Goal: Information Seeking & Learning: Learn about a topic

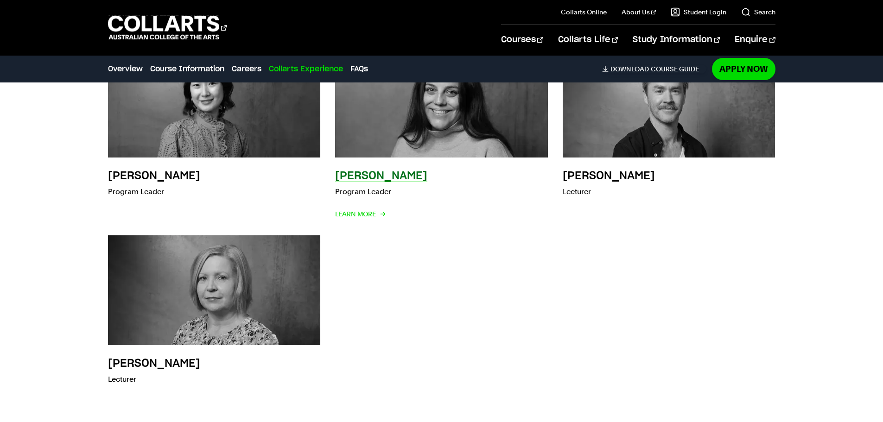
scroll to position [2627, 0]
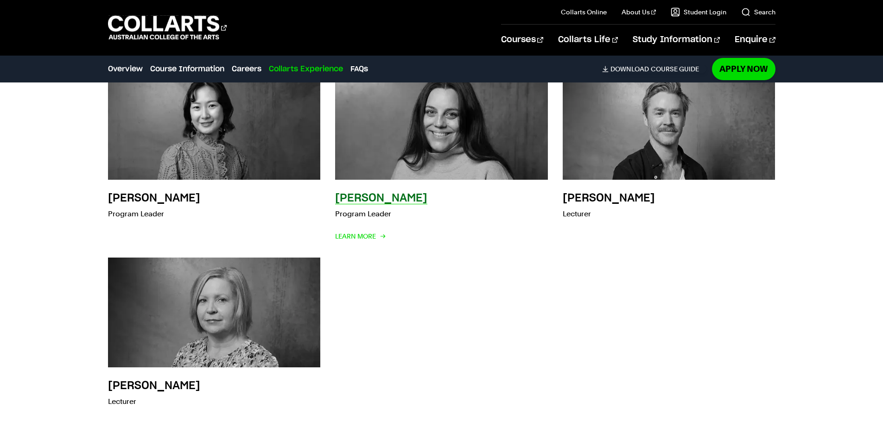
click at [359, 193] on h3 "[PERSON_NAME]" at bounding box center [381, 198] width 92 height 11
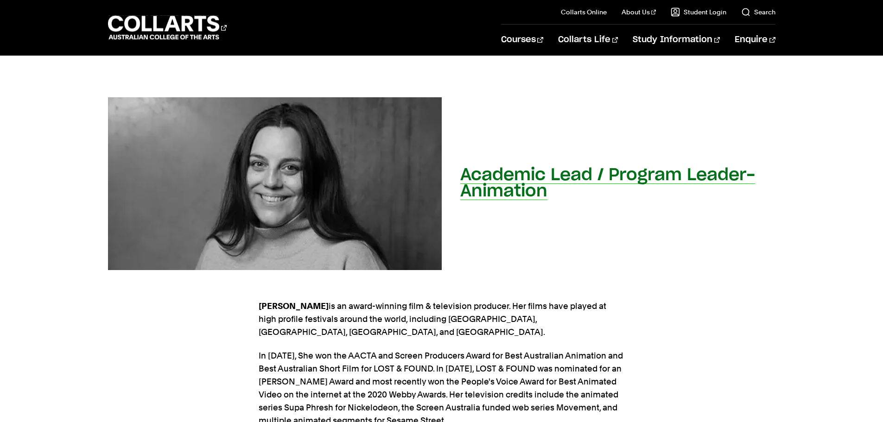
scroll to position [77, 0]
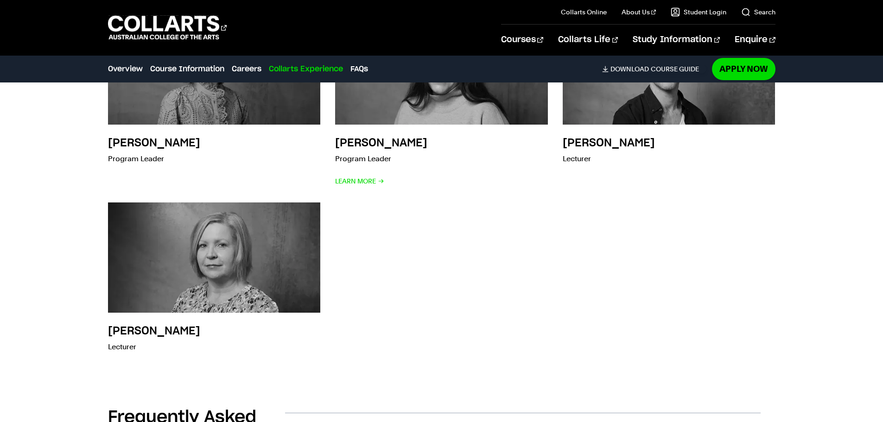
scroll to position [2705, 0]
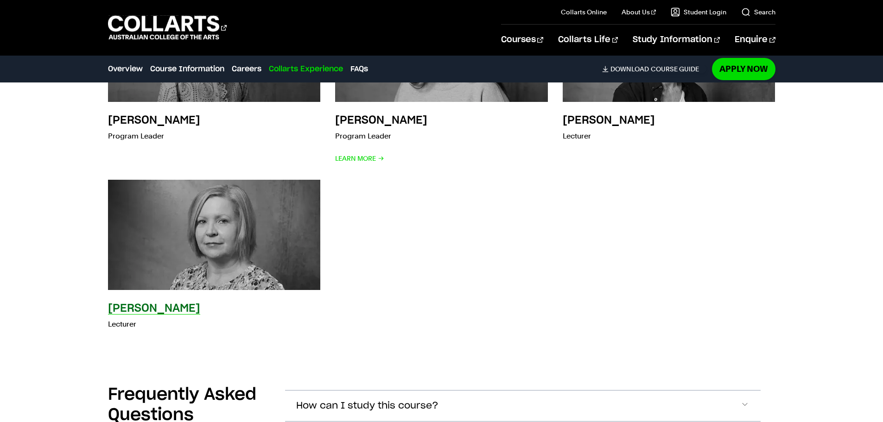
click at [137, 271] on img at bounding box center [214, 234] width 234 height 121
click at [138, 314] on h3 "[PERSON_NAME]" at bounding box center [154, 308] width 92 height 11
click at [129, 312] on h3 "[PERSON_NAME]" at bounding box center [154, 308] width 92 height 11
click at [155, 261] on img at bounding box center [214, 234] width 234 height 121
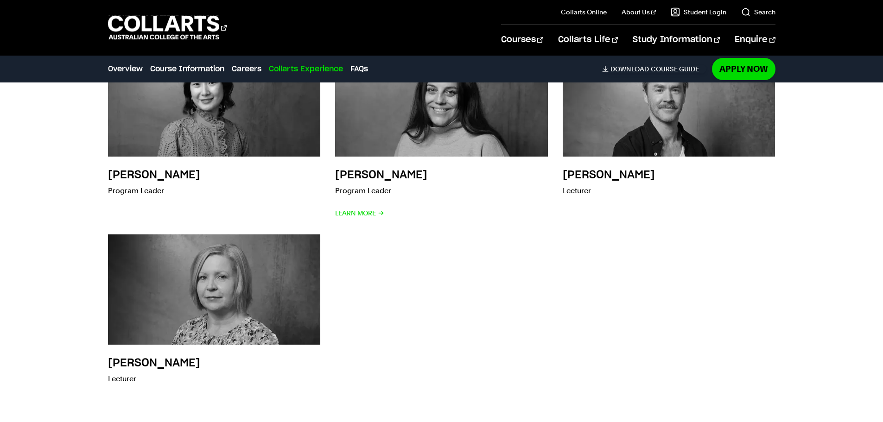
scroll to position [2627, 0]
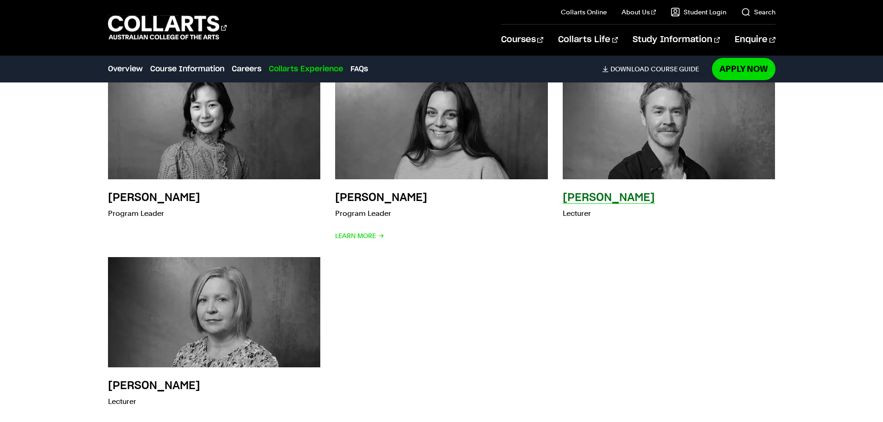
click at [629, 119] on img at bounding box center [669, 124] width 234 height 121
click at [597, 202] on h3 "[PERSON_NAME]" at bounding box center [609, 197] width 92 height 11
click at [575, 214] on p "Lecturer" at bounding box center [609, 213] width 92 height 13
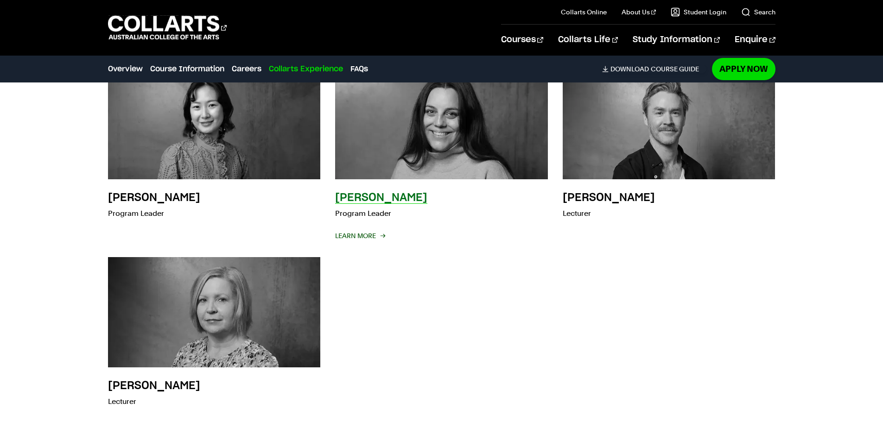
click at [362, 238] on span "Learn More" at bounding box center [359, 235] width 49 height 13
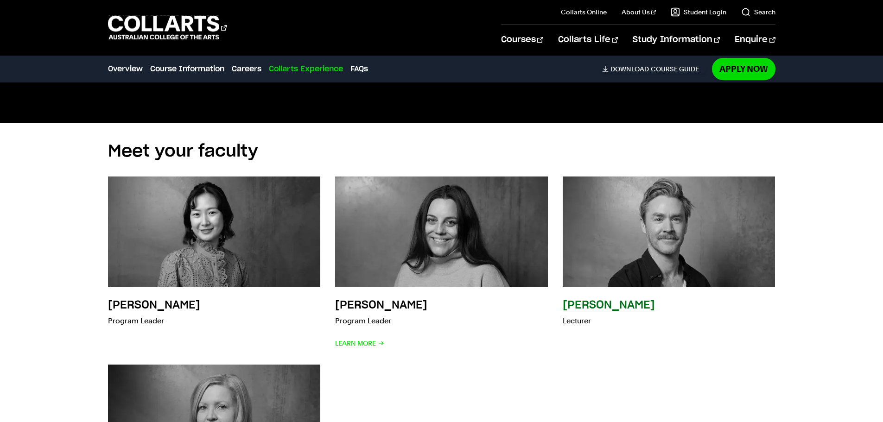
scroll to position [2550, 0]
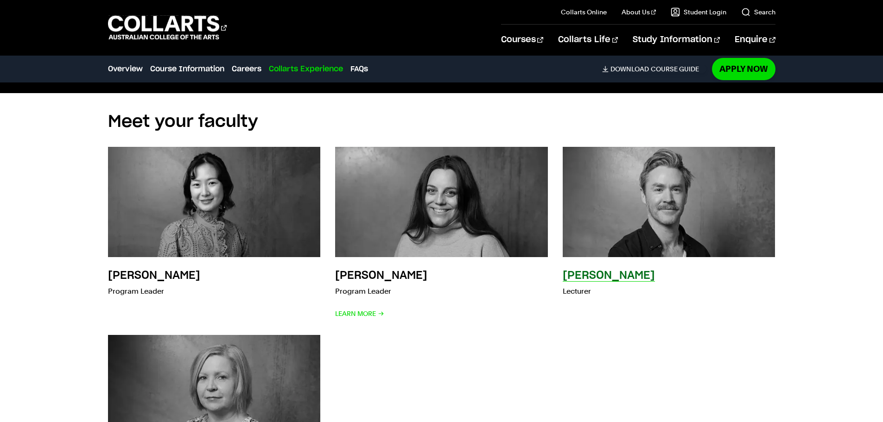
click at [627, 227] on img at bounding box center [669, 201] width 234 height 121
click at [594, 277] on h3 "[PERSON_NAME]" at bounding box center [609, 275] width 92 height 11
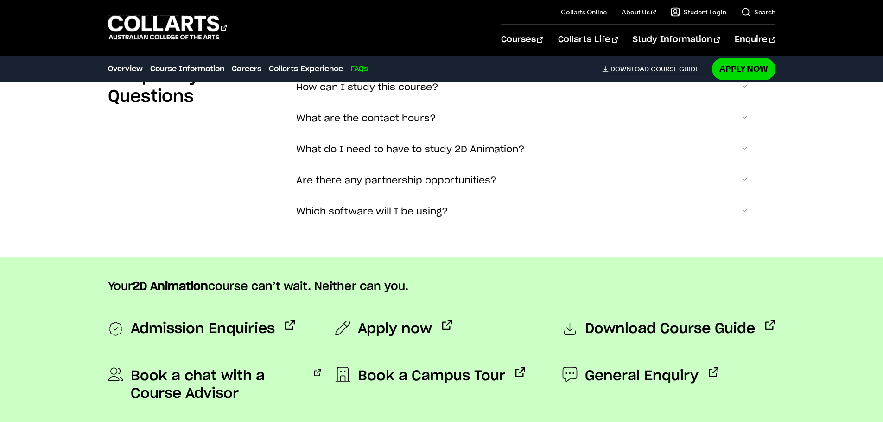
scroll to position [3091, 0]
